Goal: Navigation & Orientation: Find specific page/section

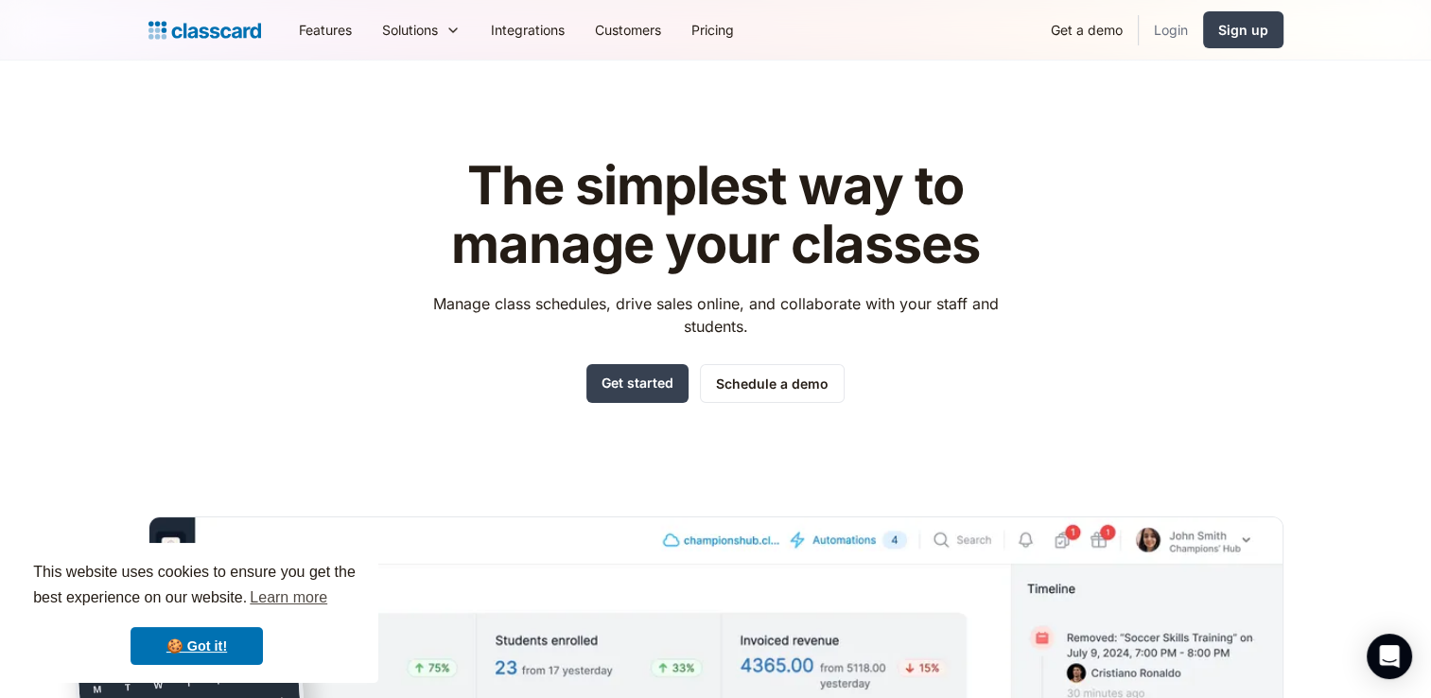
click at [1181, 26] on link "Login" at bounding box center [1171, 30] width 64 height 43
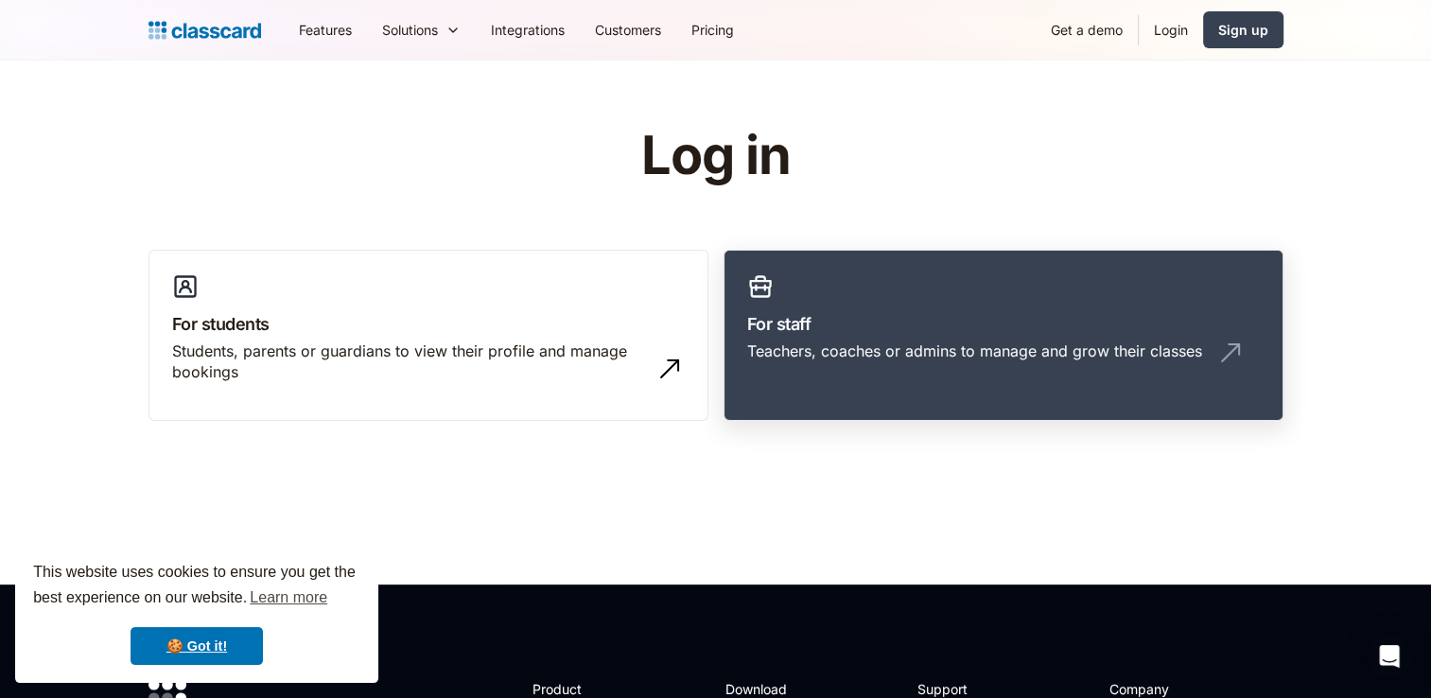
click at [775, 294] on link "For staff Teachers, coaches or admins to manage and grow their classes" at bounding box center [1003, 336] width 560 height 172
